Goal: Task Accomplishment & Management: Complete application form

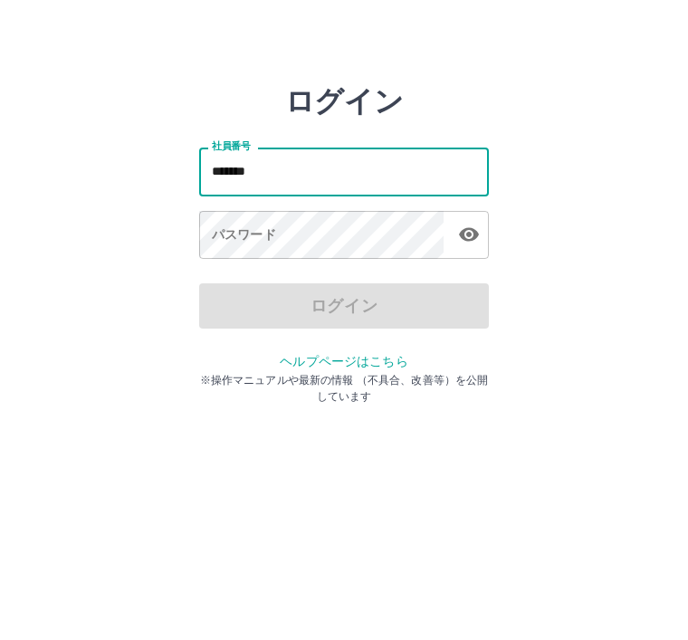
type input "*******"
click at [237, 241] on div "パスワード パスワード" at bounding box center [344, 266] width 290 height 51
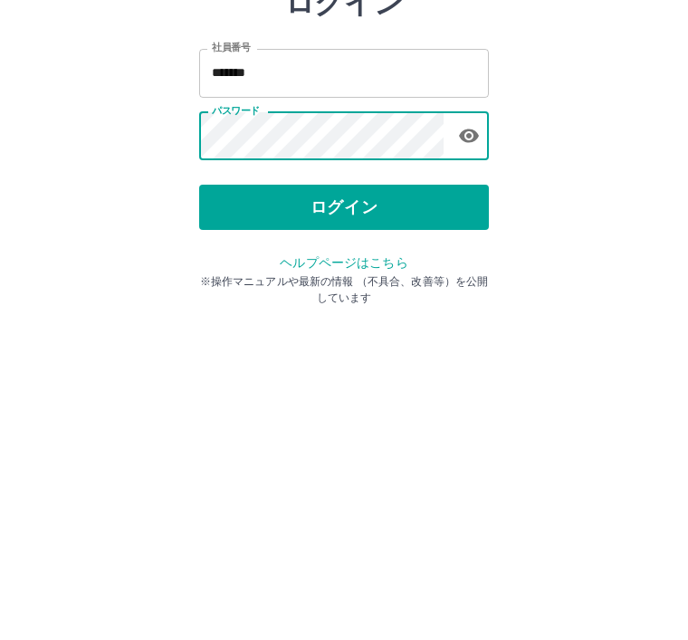
click at [354, 313] on button "ログイン" at bounding box center [344, 335] width 290 height 45
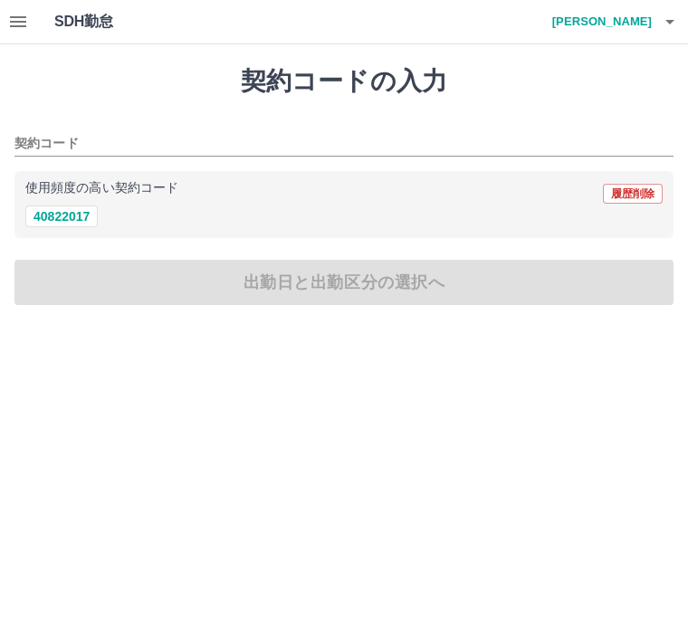
click at [67, 209] on button "40822017" at bounding box center [61, 217] width 72 height 22
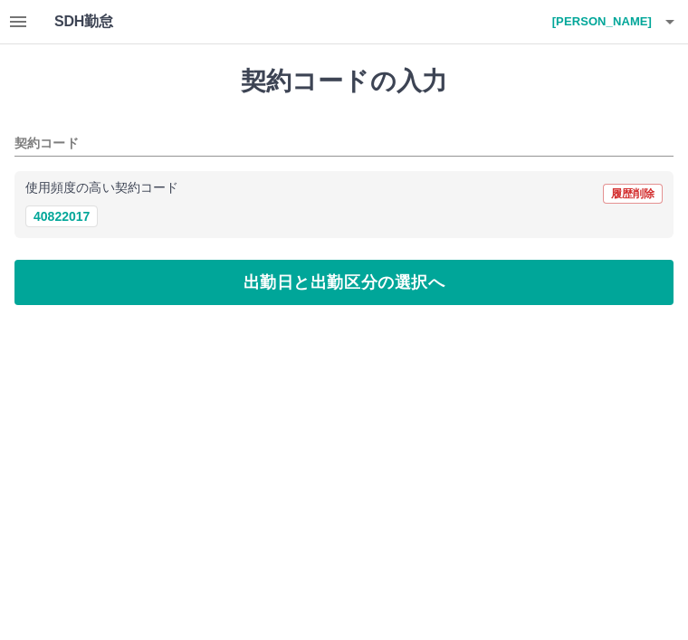
type input "********"
click at [315, 289] on button "出勤日と出勤区分の選択へ" at bounding box center [343, 282] width 659 height 45
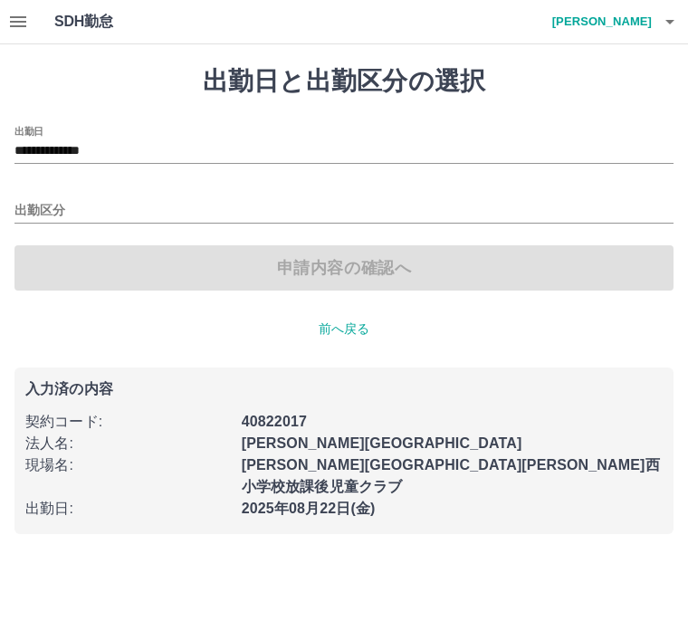
click at [49, 196] on div "出勤区分" at bounding box center [343, 205] width 659 height 38
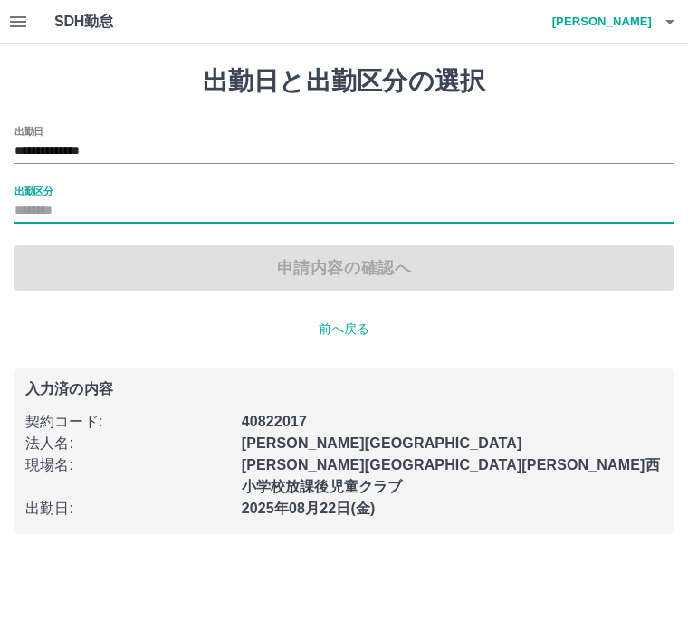
click at [36, 193] on label "出勤区分" at bounding box center [33, 191] width 38 height 14
click at [36, 200] on input "出勤区分" at bounding box center [343, 211] width 659 height 23
click at [41, 200] on input "出勤区分" at bounding box center [343, 211] width 659 height 23
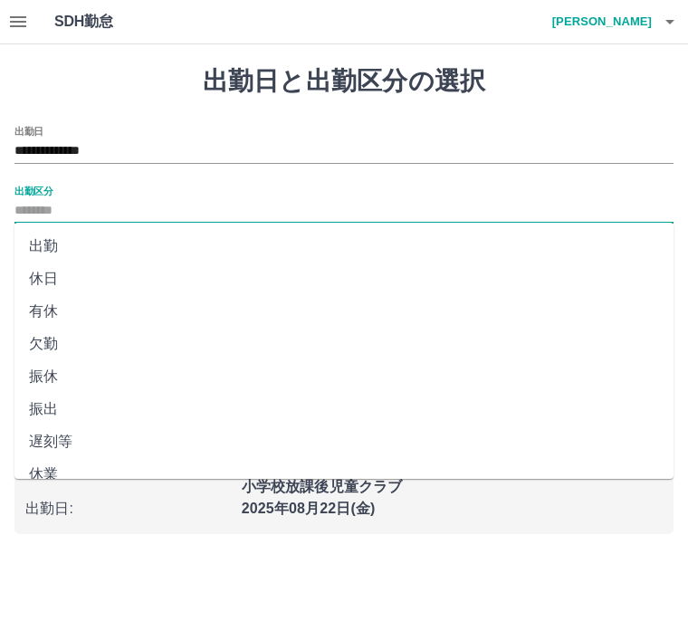
click at [56, 248] on li "出勤" at bounding box center [343, 246] width 659 height 33
type input "**"
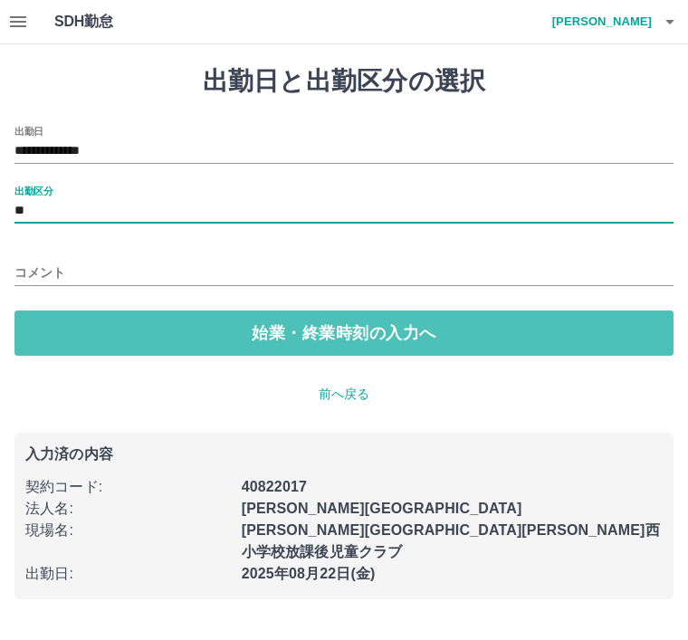
click at [308, 334] on button "始業・終業時刻の入力へ" at bounding box center [343, 333] width 659 height 45
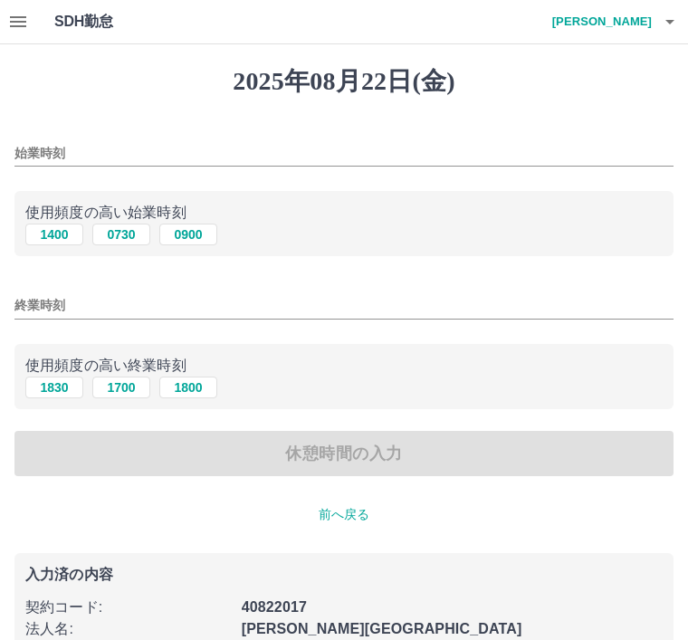
click at [75, 143] on input "始業時刻" at bounding box center [343, 153] width 659 height 26
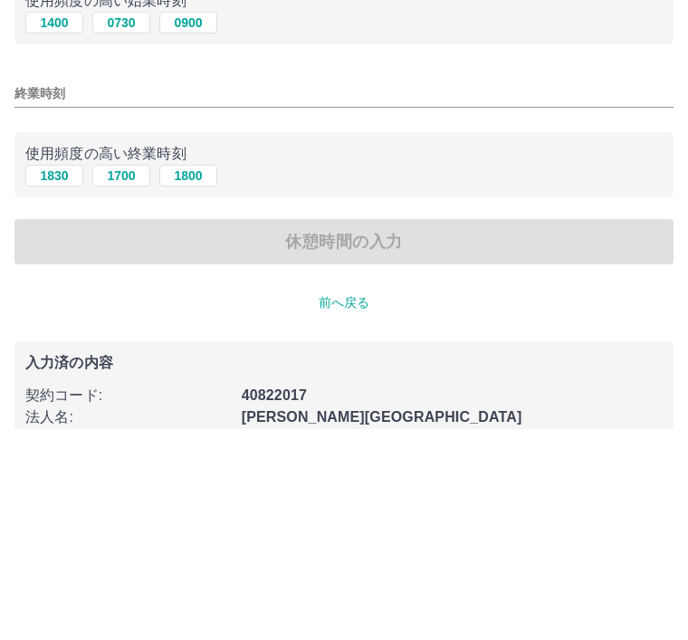
type input "****"
click at [44, 377] on button "1830" at bounding box center [54, 388] width 58 height 22
type input "****"
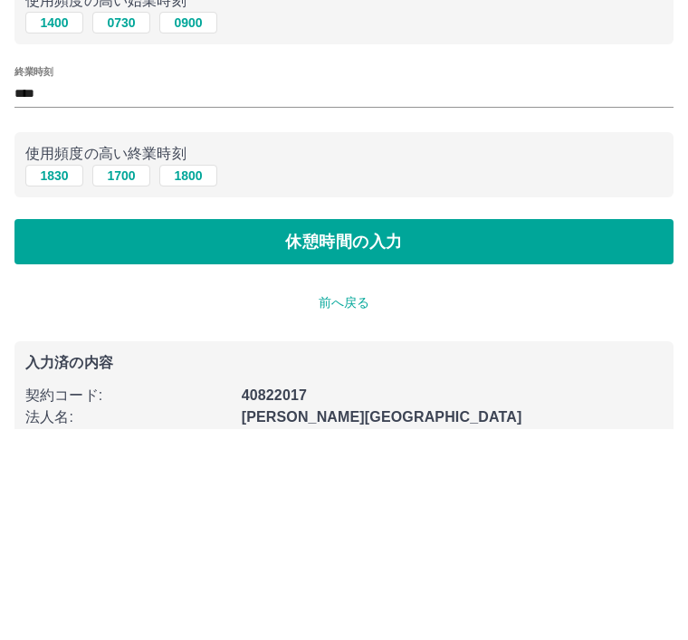
scroll to position [103, 0]
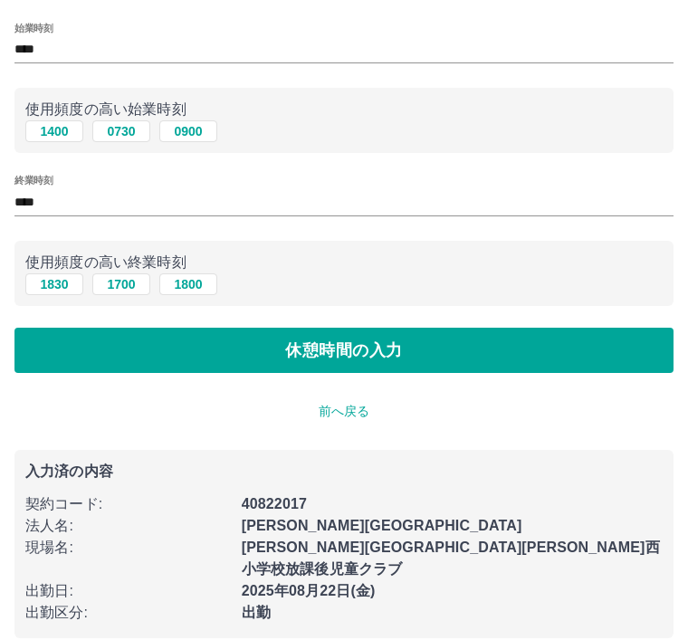
click at [314, 349] on button "休憩時間の入力" at bounding box center [343, 350] width 659 height 45
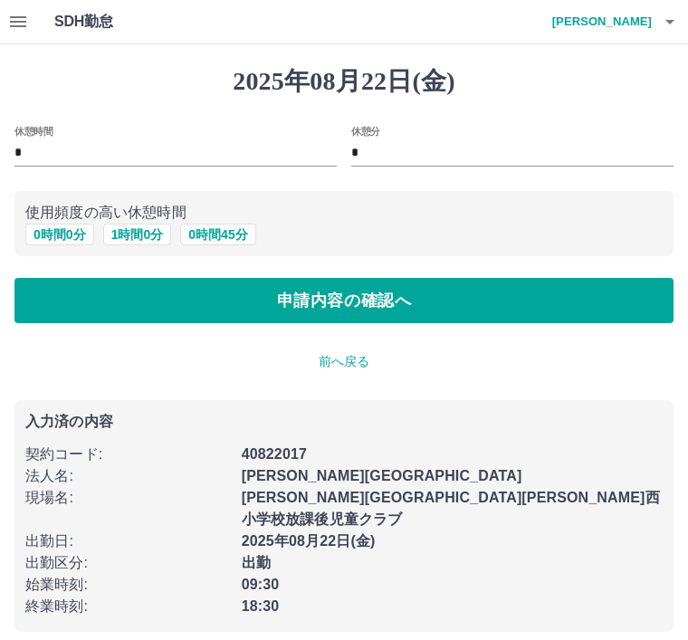
click at [128, 227] on button "1 時間 0 分" at bounding box center [137, 235] width 69 height 22
type input "*"
click at [317, 302] on button "申請内容の確認へ" at bounding box center [343, 300] width 659 height 45
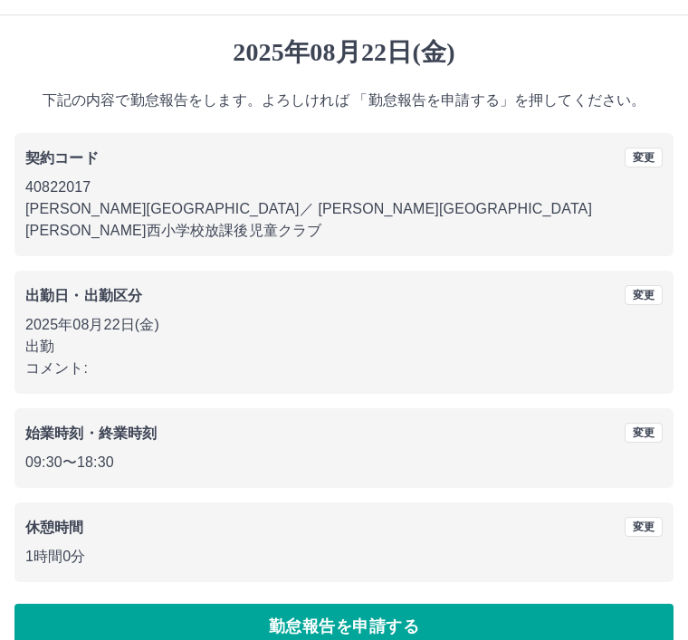
scroll to position [37, 0]
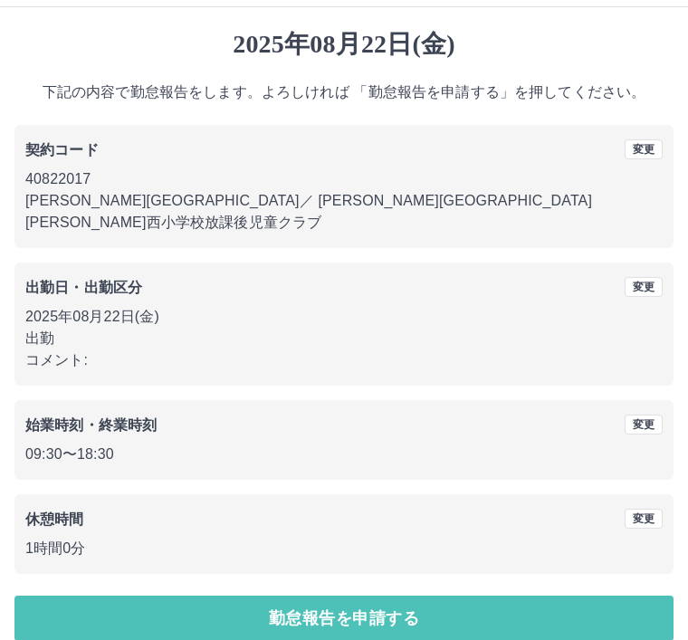
click at [319, 602] on button "勤怠報告を申請する" at bounding box center [343, 618] width 659 height 45
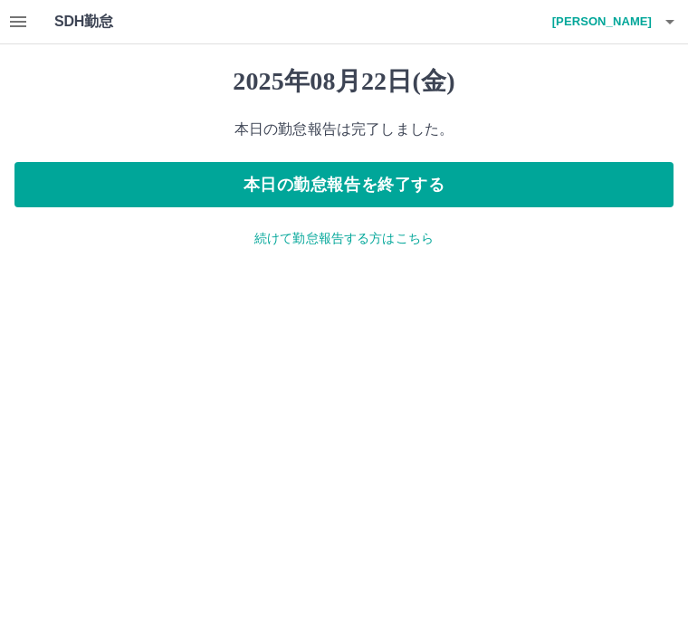
click at [364, 188] on button "本日の勤怠報告を終了する" at bounding box center [343, 184] width 659 height 45
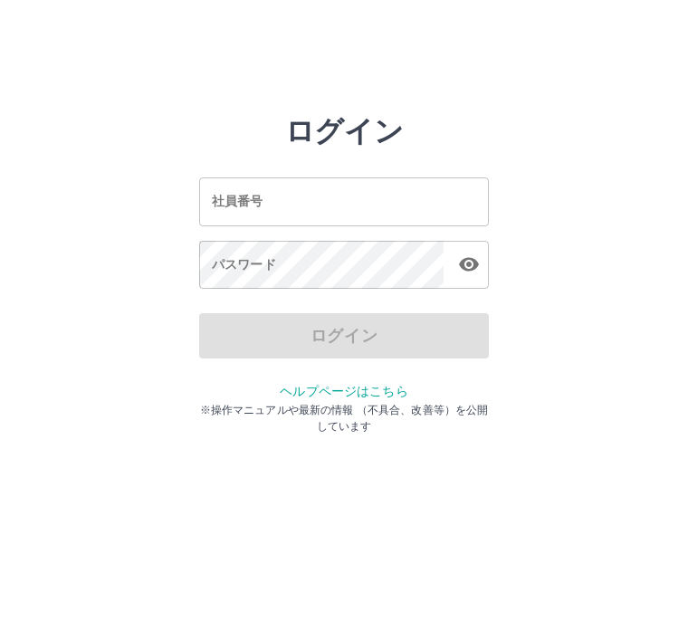
click at [414, 404] on html "ログイン 社員番号 社員番号 パスワード パスワード ログイン ヘルプページはこちら ※操作マニュアルや最新の情報 （不具合、改善等）を公開しています" at bounding box center [344, 202] width 688 height 404
